Goal: Find specific page/section

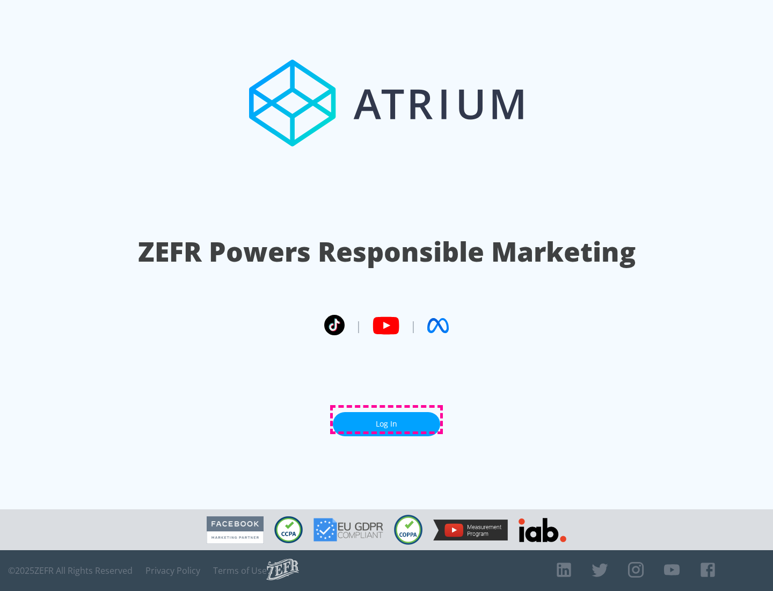
click at [387, 419] on link "Log In" at bounding box center [386, 424] width 107 height 24
